Goal: Subscribe to service/newsletter

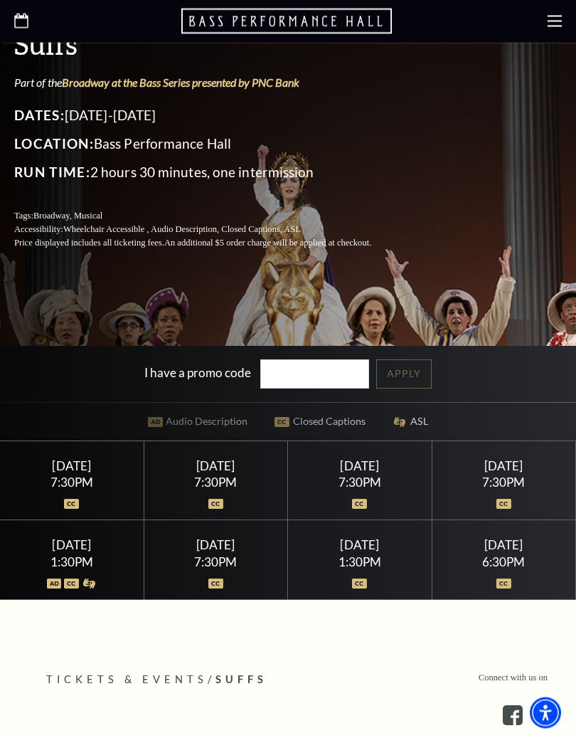
scroll to position [290, 0]
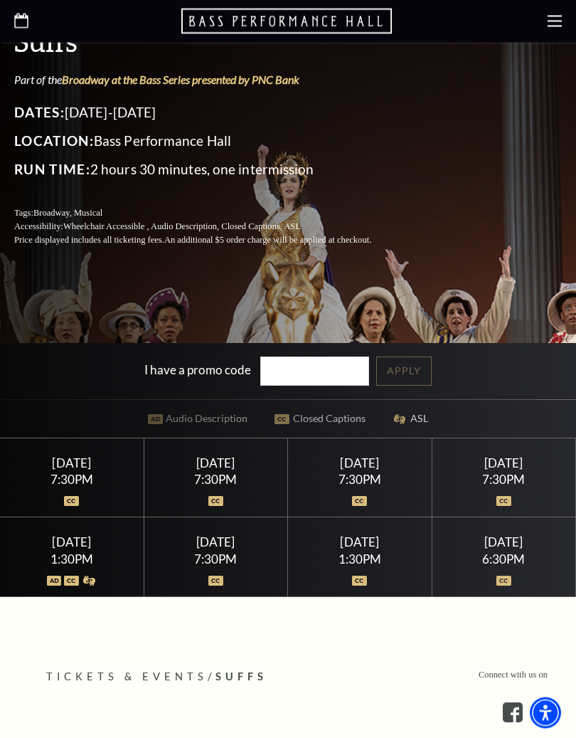
click at [361, 566] on div "1:30PM" at bounding box center [360, 560] width 110 height 12
click at [366, 580] on div at bounding box center [360, 573] width 110 height 14
click at [369, 566] on div "1:30PM" at bounding box center [360, 560] width 110 height 12
click at [361, 566] on div "1:30PM" at bounding box center [360, 560] width 110 height 12
click at [366, 566] on div "1:30PM" at bounding box center [360, 560] width 110 height 12
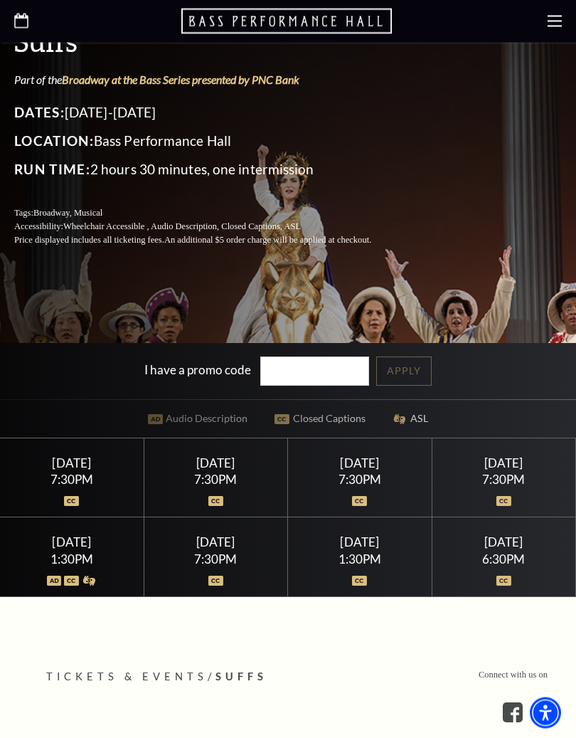
click at [364, 586] on img at bounding box center [359, 581] width 15 height 10
click at [362, 586] on img at bounding box center [359, 581] width 15 height 10
click at [364, 580] on div at bounding box center [360, 573] width 110 height 14
click at [350, 566] on div "1:30PM" at bounding box center [360, 560] width 110 height 12
click at [361, 566] on div "1:30PM" at bounding box center [360, 560] width 110 height 12
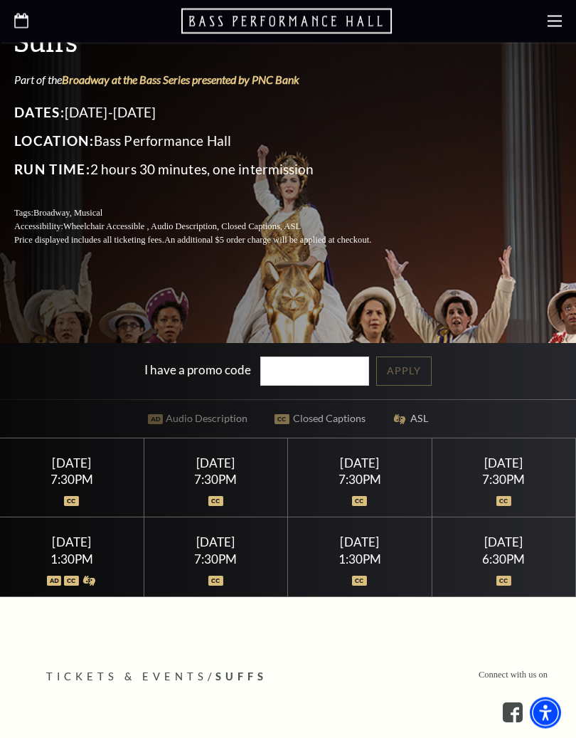
click at [356, 566] on div "1:30PM" at bounding box center [360, 560] width 110 height 12
click at [359, 566] on div "1:30PM" at bounding box center [360, 560] width 110 height 12
click at [509, 342] on div "Performing Arts Fort Worth Presents Suffs Part of the Broadway at the Bass Seri…" at bounding box center [288, 175] width 576 height 845
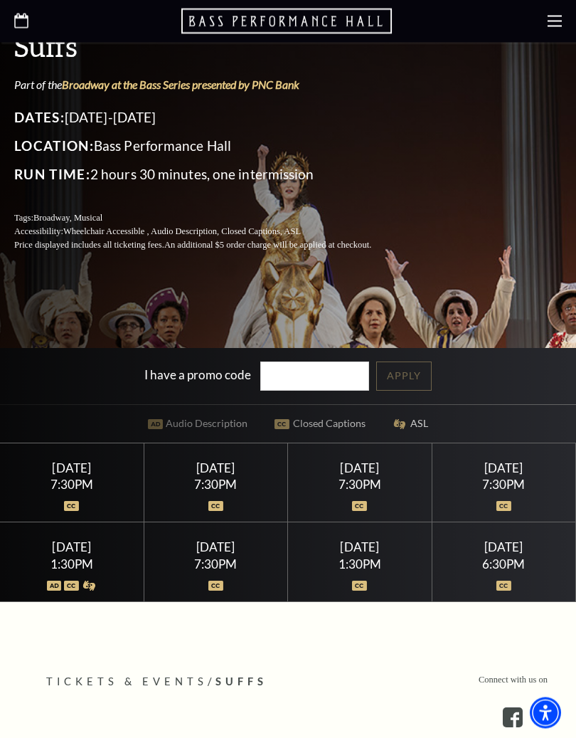
scroll to position [286, 0]
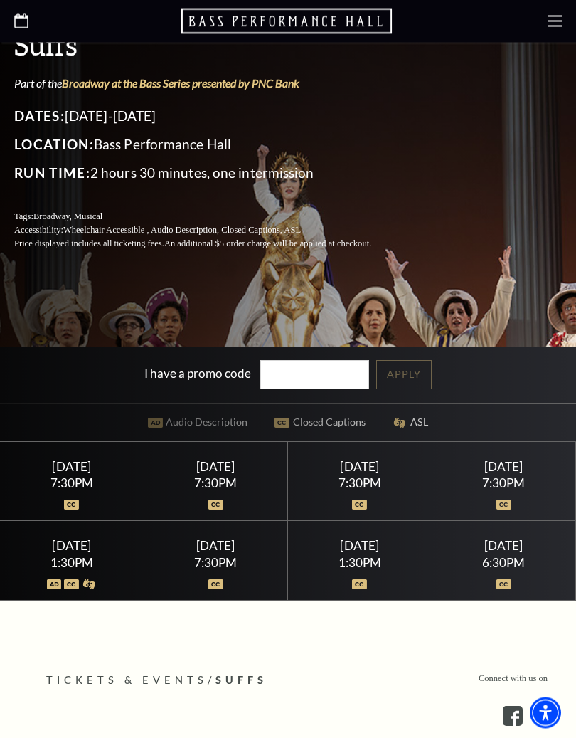
click at [363, 569] on div "1:30PM" at bounding box center [360, 563] width 110 height 12
click at [360, 569] on div "1:30PM" at bounding box center [360, 563] width 110 height 12
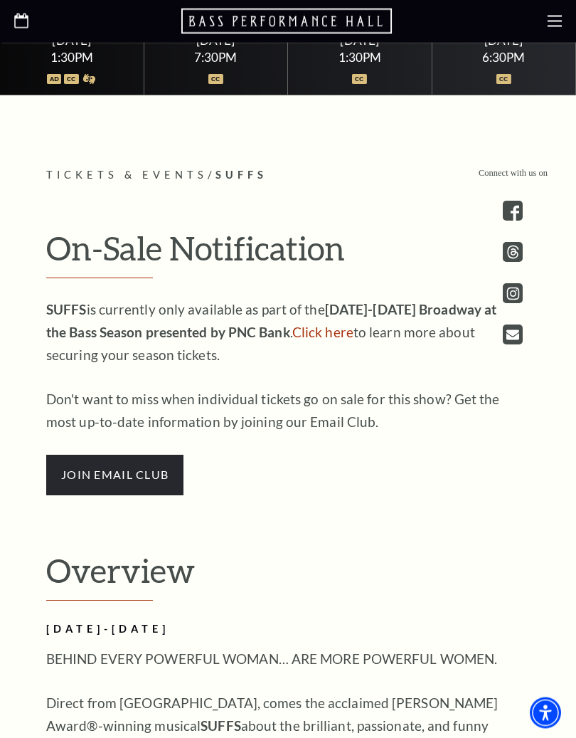
scroll to position [792, 0]
click at [148, 489] on span "join email club" at bounding box center [114, 475] width 137 height 40
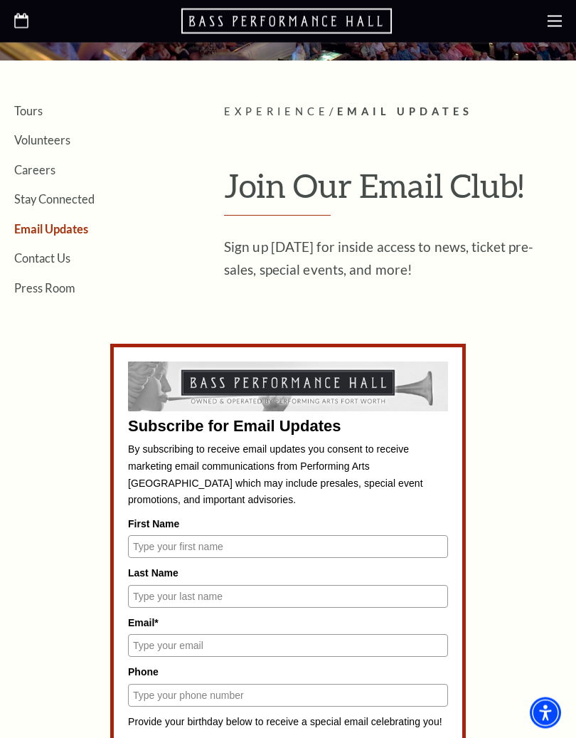
scroll to position [219, 0]
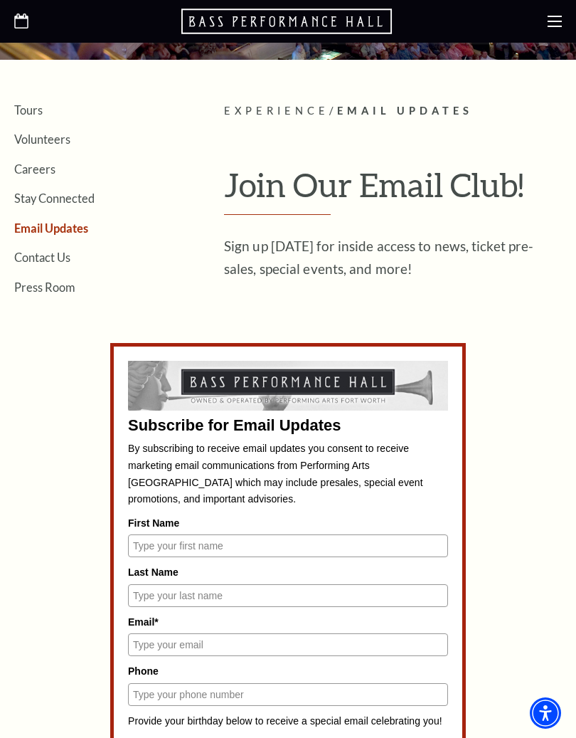
click at [252, 538] on input "First Name" at bounding box center [288, 545] width 320 height 23
type input "cacharette@hotmail.com"
type input "Charette"
type input "8174756570"
type input "Carol"
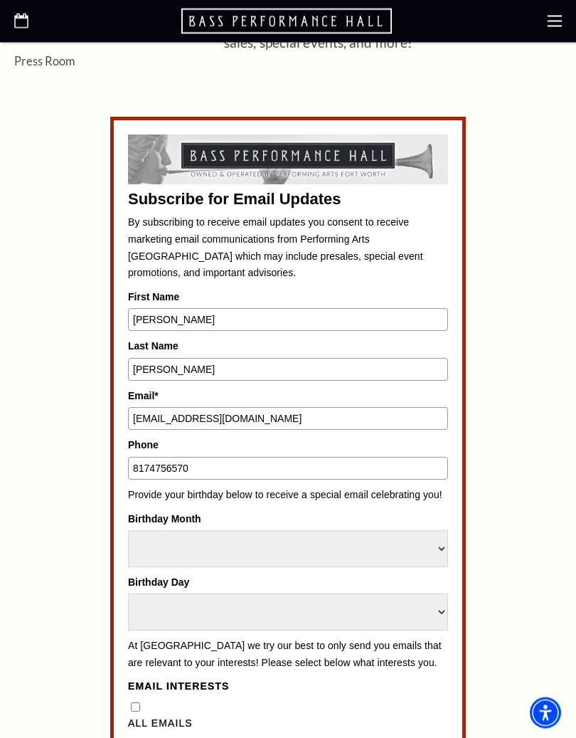
scroll to position [448, 0]
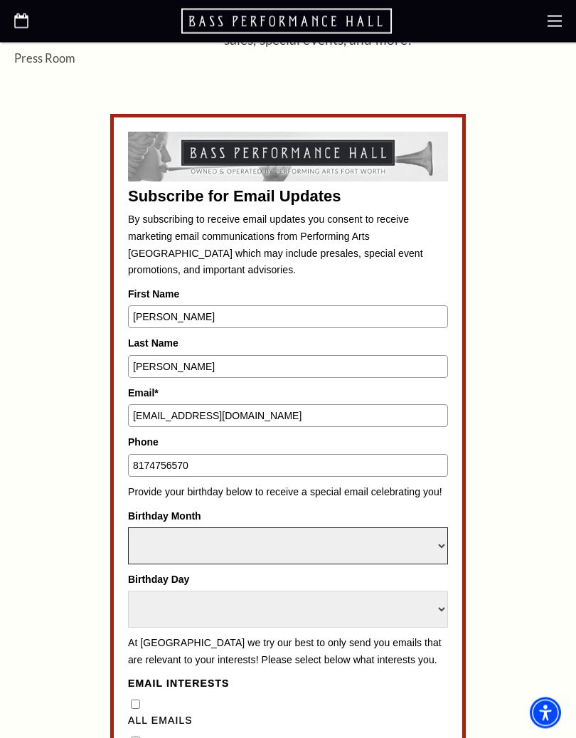
click at [302, 534] on select "Select Month January February March April May June July August September Octobe…" at bounding box center [288, 546] width 320 height 37
select select "December"
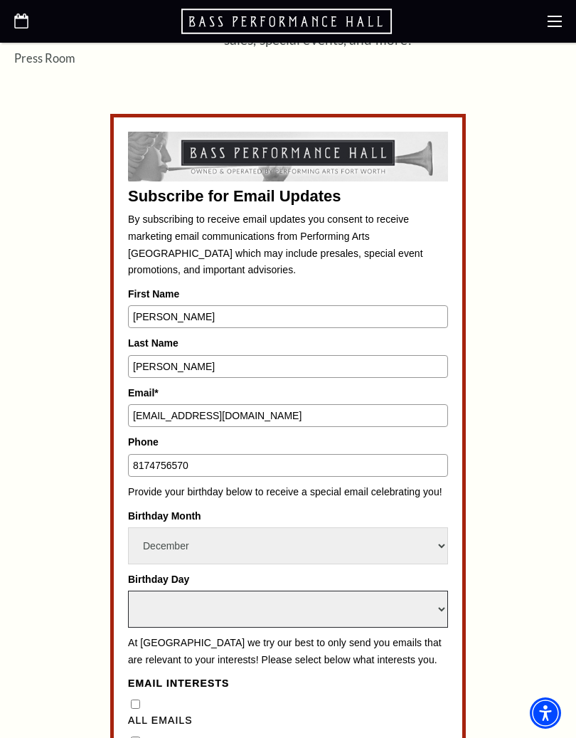
click at [294, 591] on select "Select Day 1 2 3 4 5 6 7 8 9 10 11 12 13 14 15 16 17 18 19 20 21 22 23 24 25 26…" at bounding box center [288, 609] width 320 height 37
select select "31"
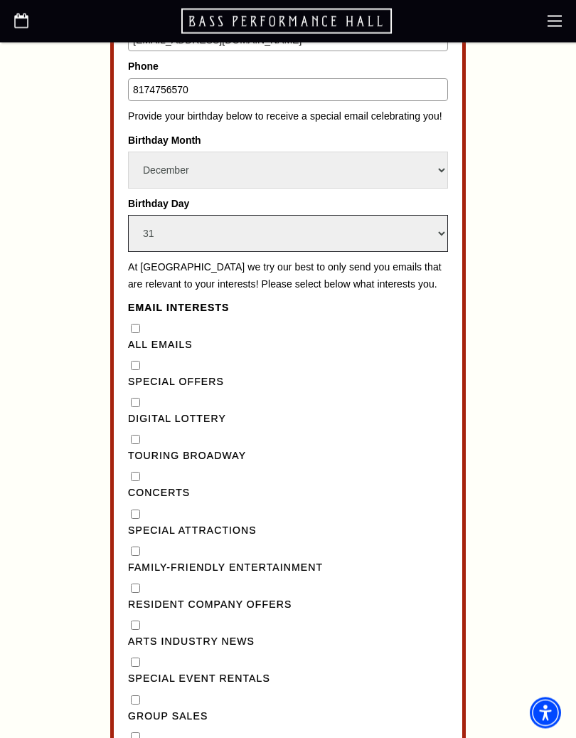
scroll to position [824, 0]
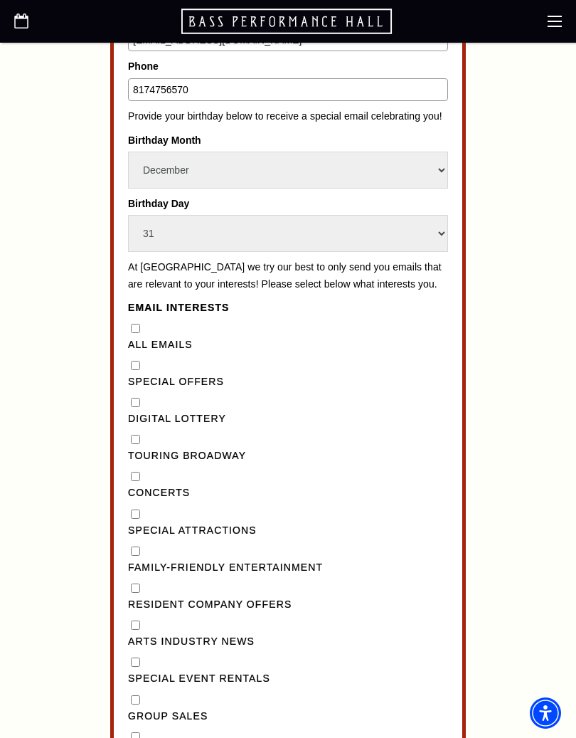
click at [147, 320] on div "All Emails" at bounding box center [288, 336] width 320 height 33
click at [138, 324] on Emails"] "All Emails" at bounding box center [135, 328] width 9 height 9
checkbox Emails"] "true"
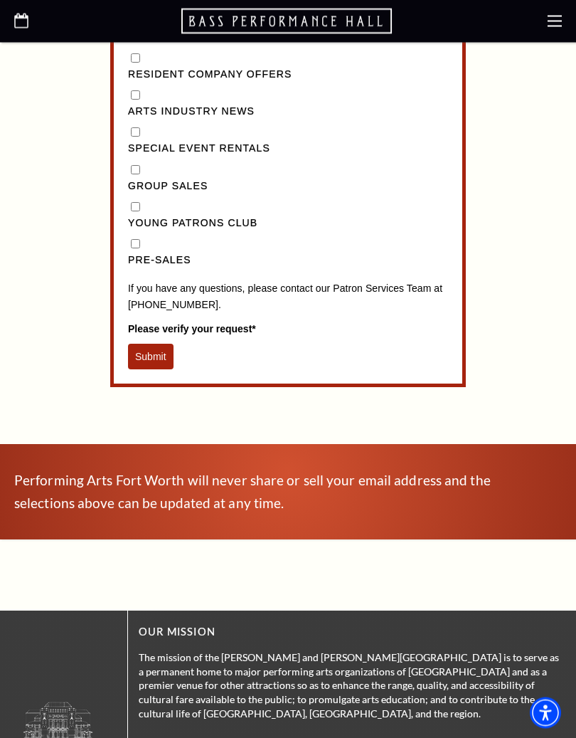
click at [164, 344] on button "Submit" at bounding box center [151, 357] width 46 height 26
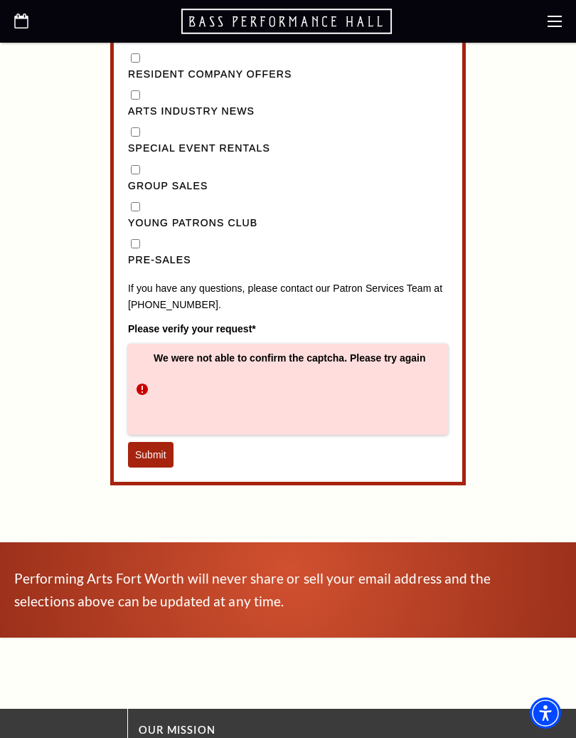
click at [163, 442] on button "Submit" at bounding box center [151, 455] width 46 height 26
